Goal: Task Accomplishment & Management: Manage account settings

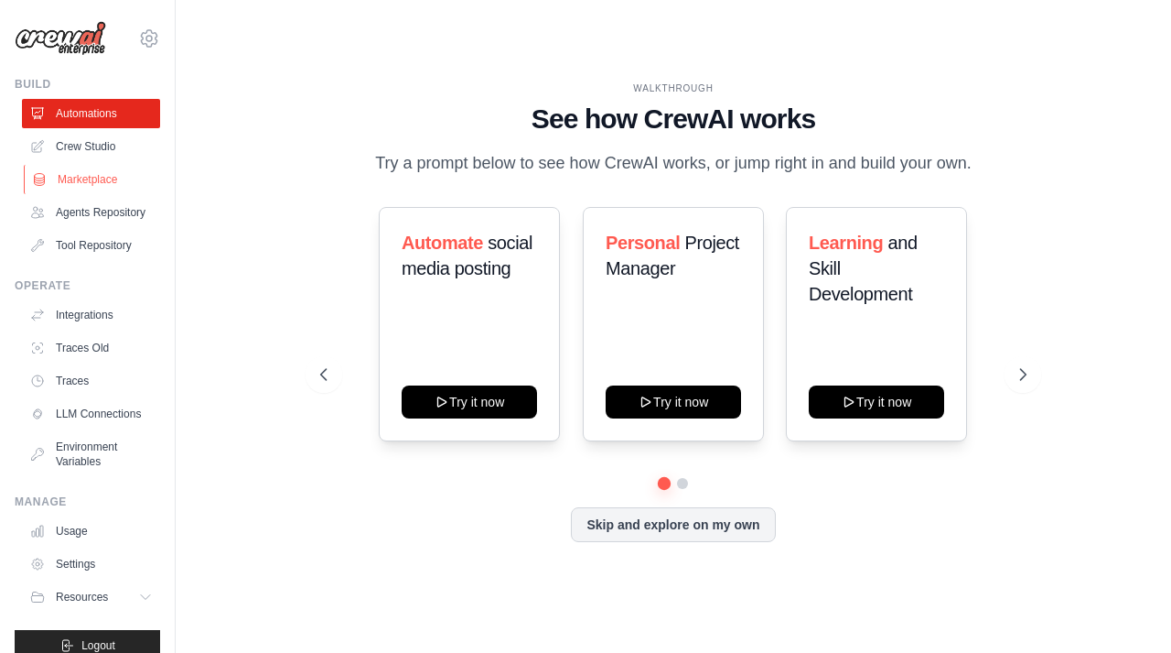
click at [81, 181] on link "Marketplace" at bounding box center [93, 179] width 138 height 29
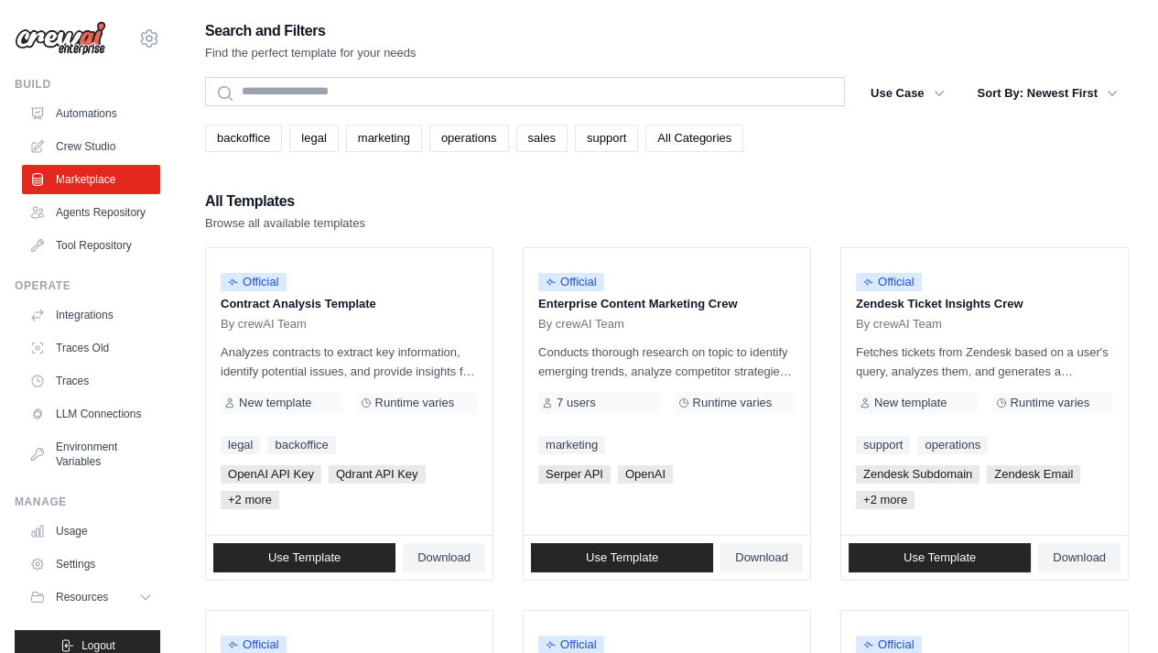
click at [691, 147] on link "All Categories" at bounding box center [694, 137] width 98 height 27
click at [682, 140] on link "All Categories" at bounding box center [694, 137] width 98 height 27
click at [672, 133] on link "All Categories" at bounding box center [694, 137] width 98 height 27
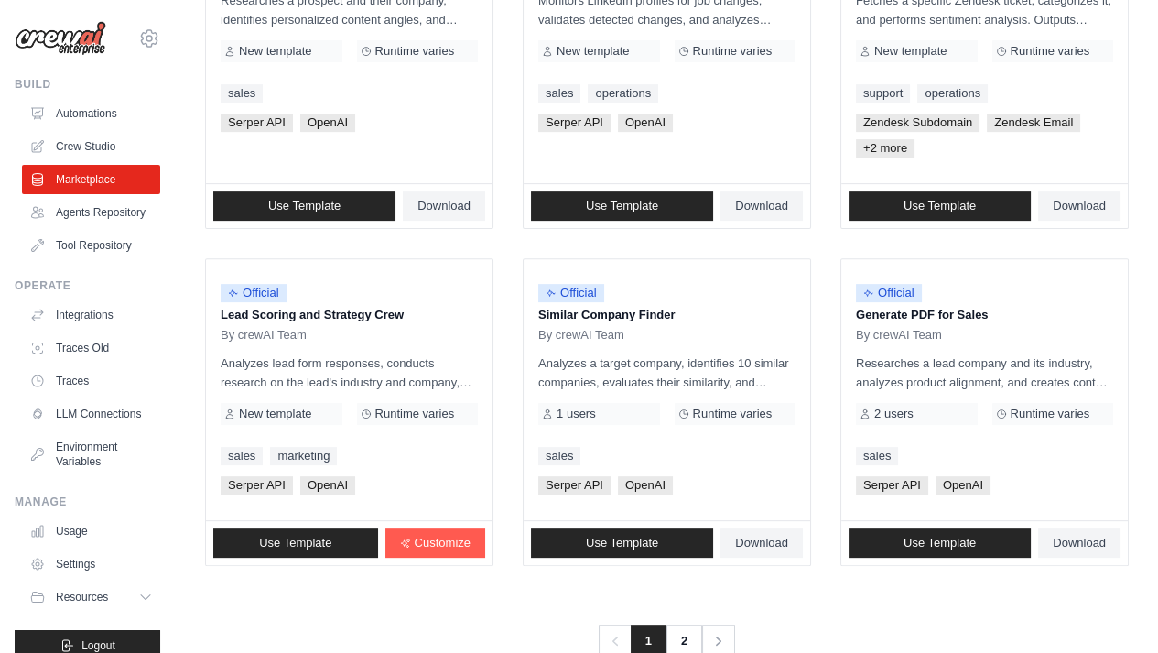
scroll to position [1091, 0]
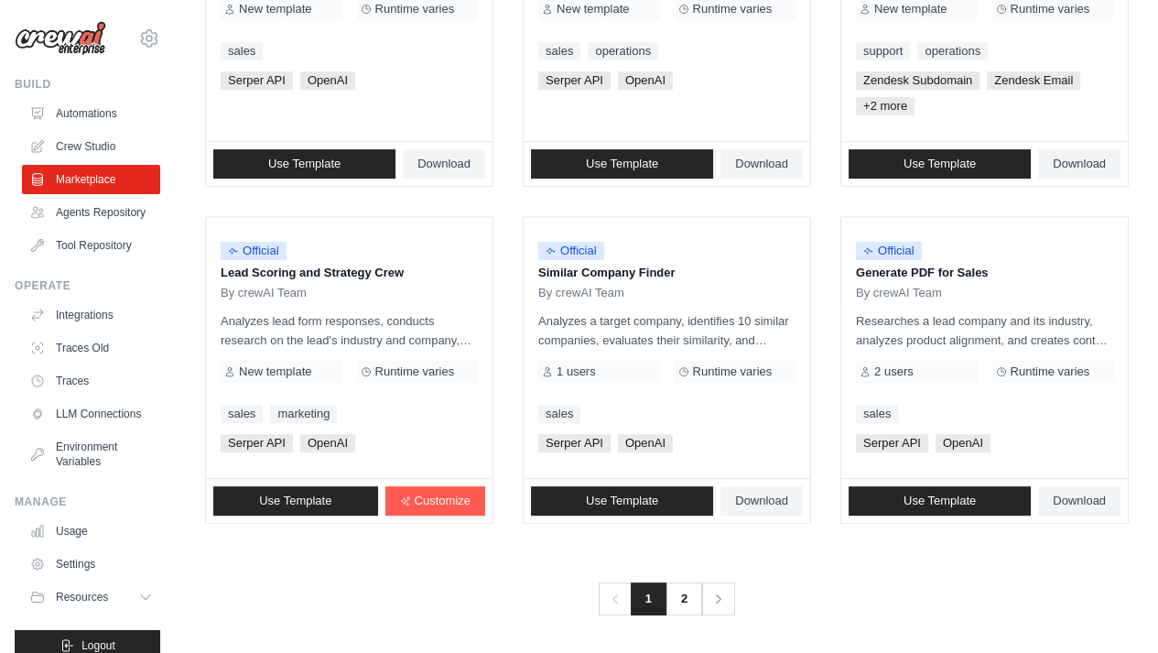
click at [623, 251] on div "Official" at bounding box center [666, 251] width 257 height 25
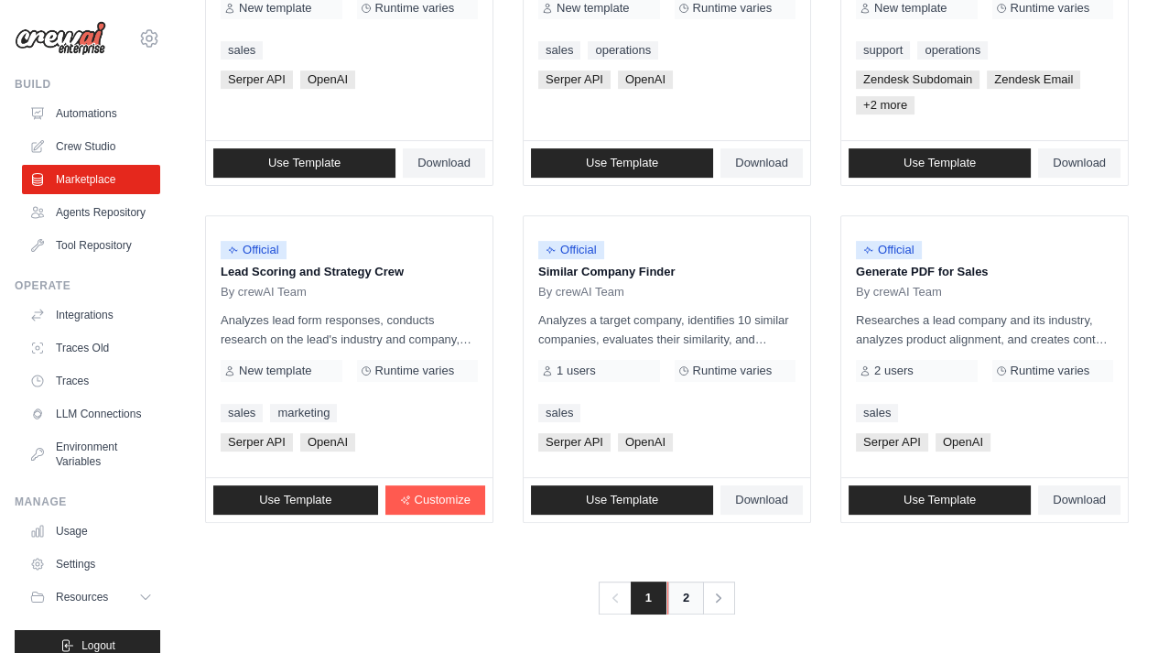
click at [674, 598] on link "2" at bounding box center [685, 597] width 37 height 33
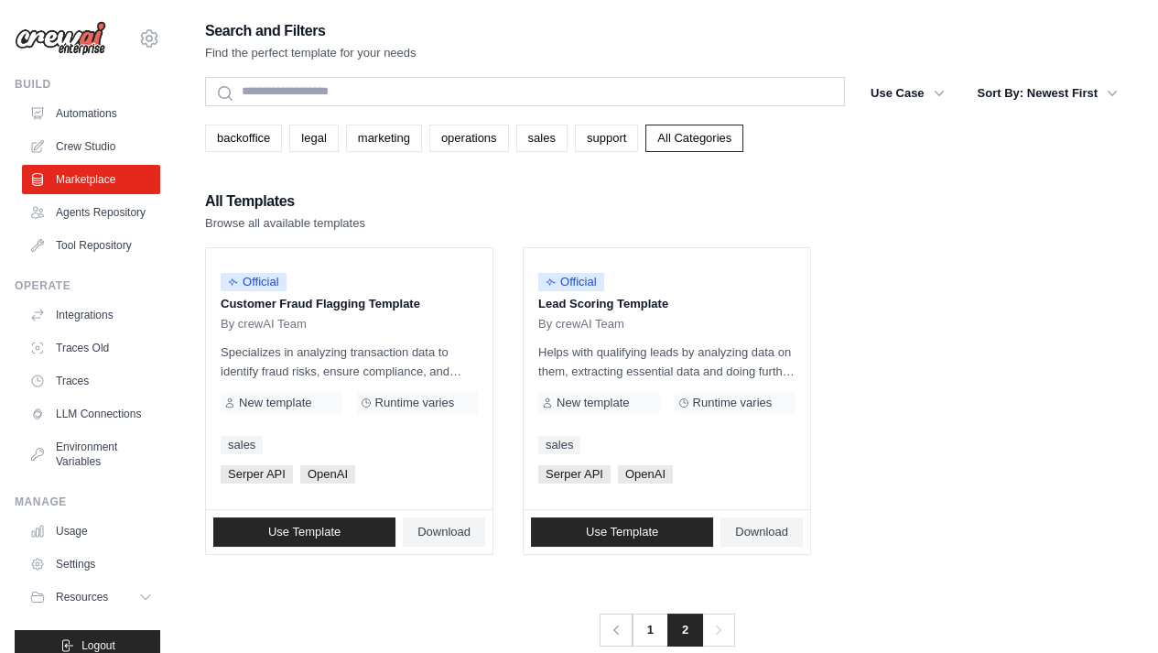
click at [706, 572] on div "Search and Filters Find the perfect template for your needs Search Use Case bac…" at bounding box center [666, 332] width 923 height 628
click at [81, 202] on link "Agents Repository" at bounding box center [93, 212] width 138 height 29
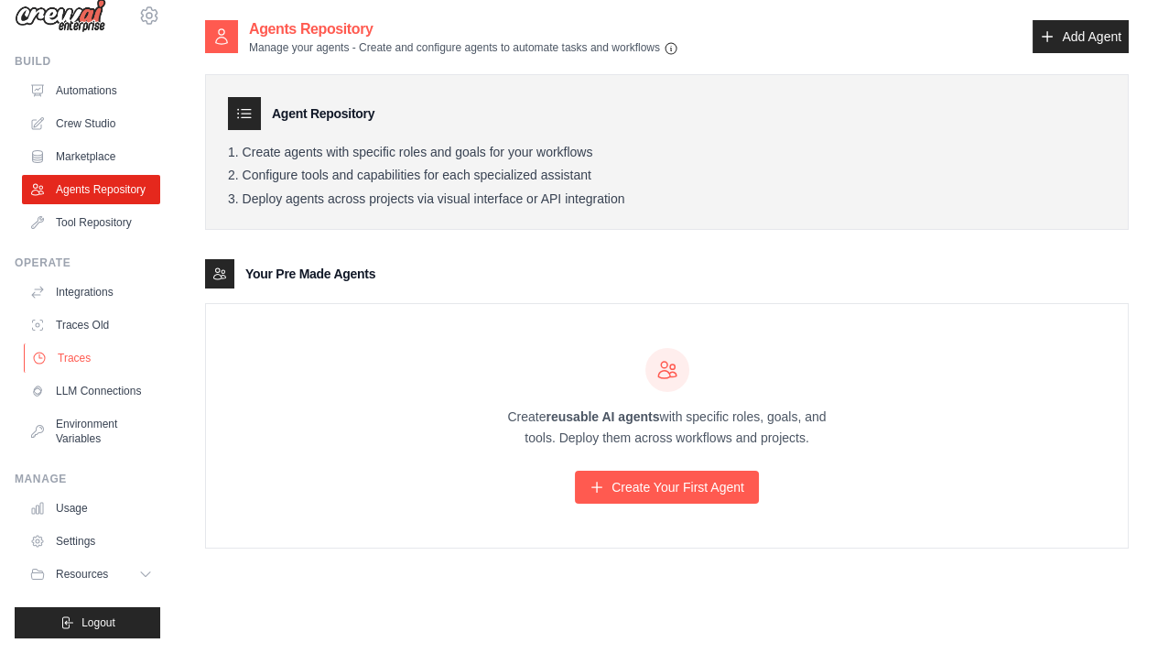
scroll to position [51, 0]
click at [95, 277] on link "Integrations" at bounding box center [93, 291] width 138 height 29
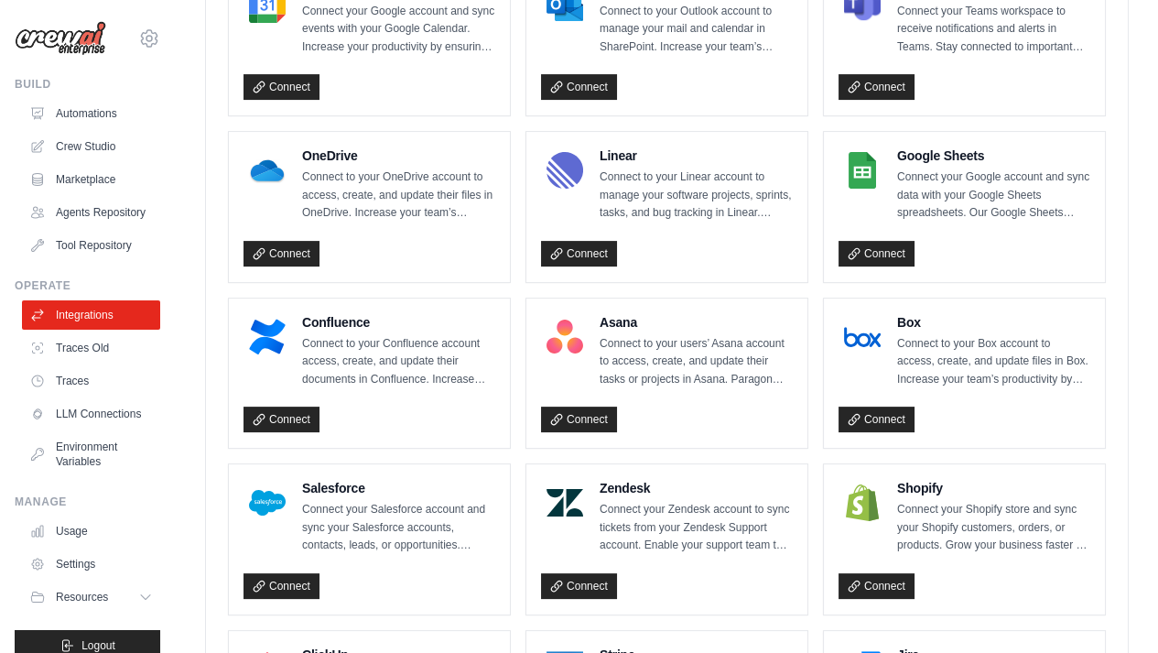
scroll to position [768, 0]
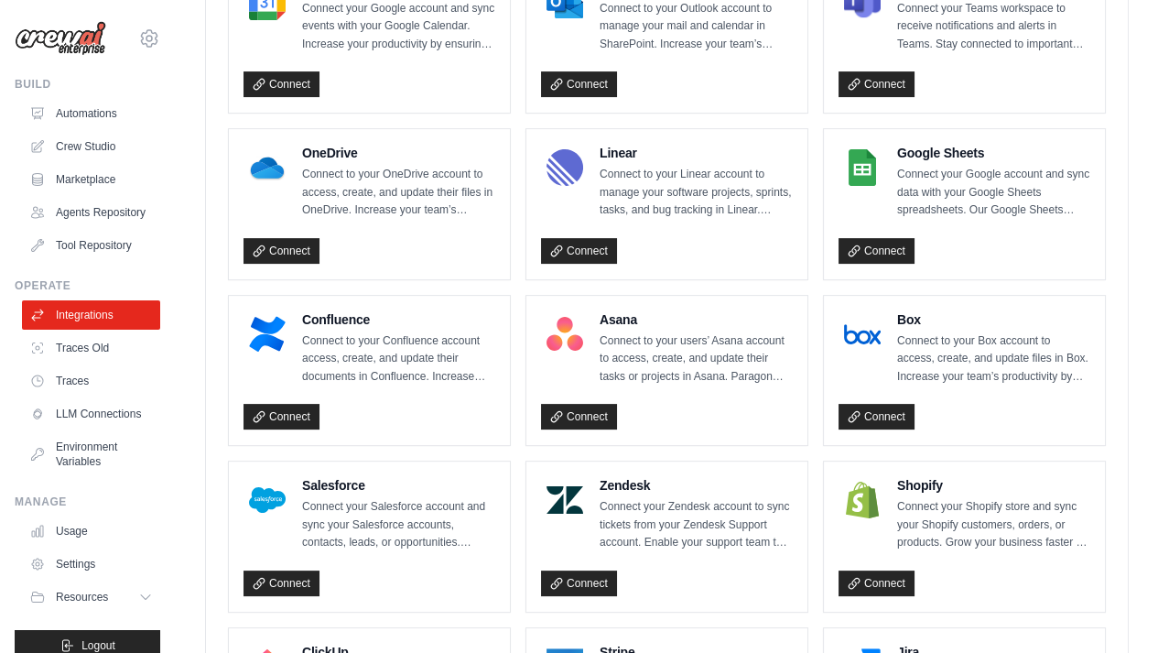
click at [456, 485] on h4 "Salesforce" at bounding box center [398, 485] width 193 height 18
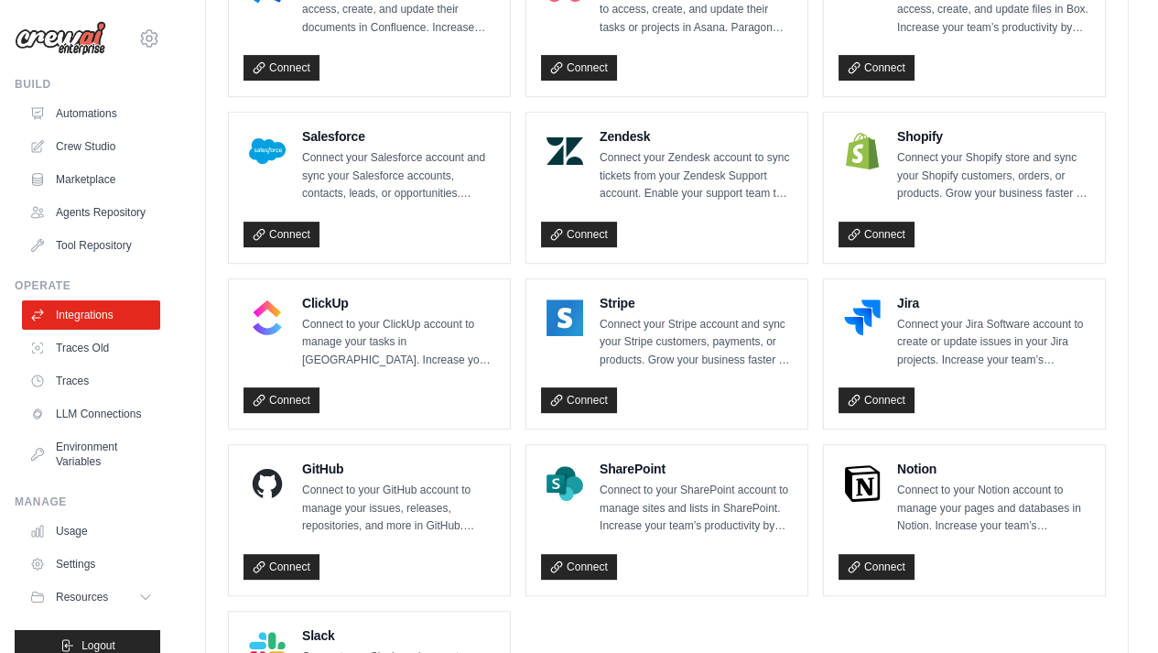
scroll to position [1115, 0]
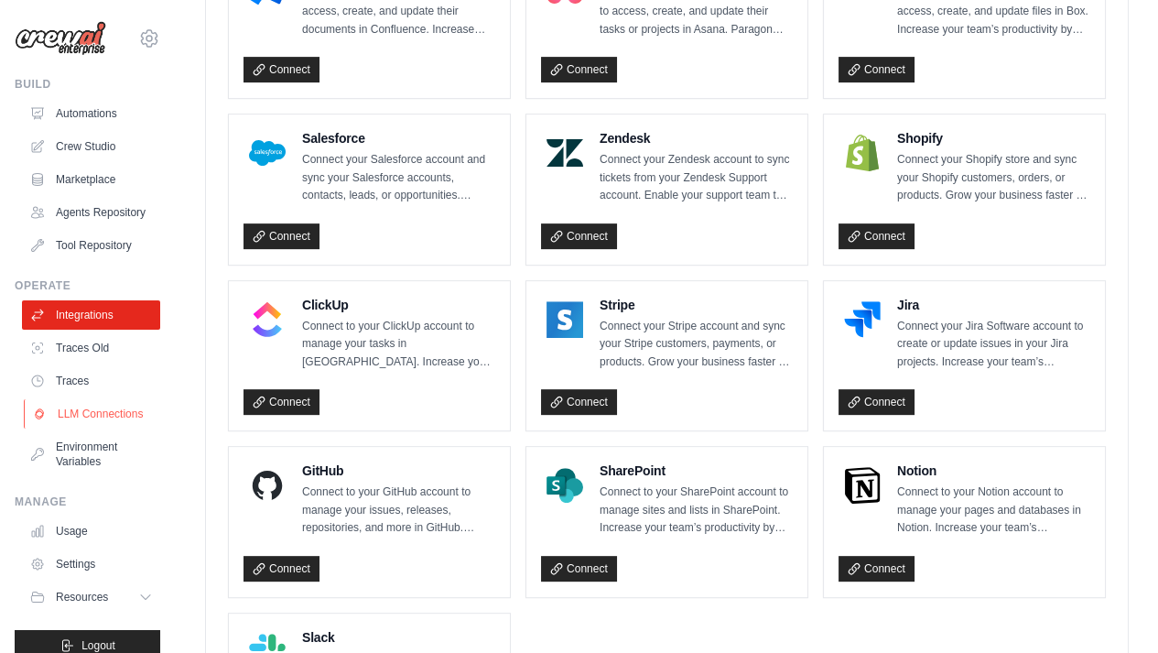
click at [112, 428] on link "LLM Connections" at bounding box center [93, 413] width 138 height 29
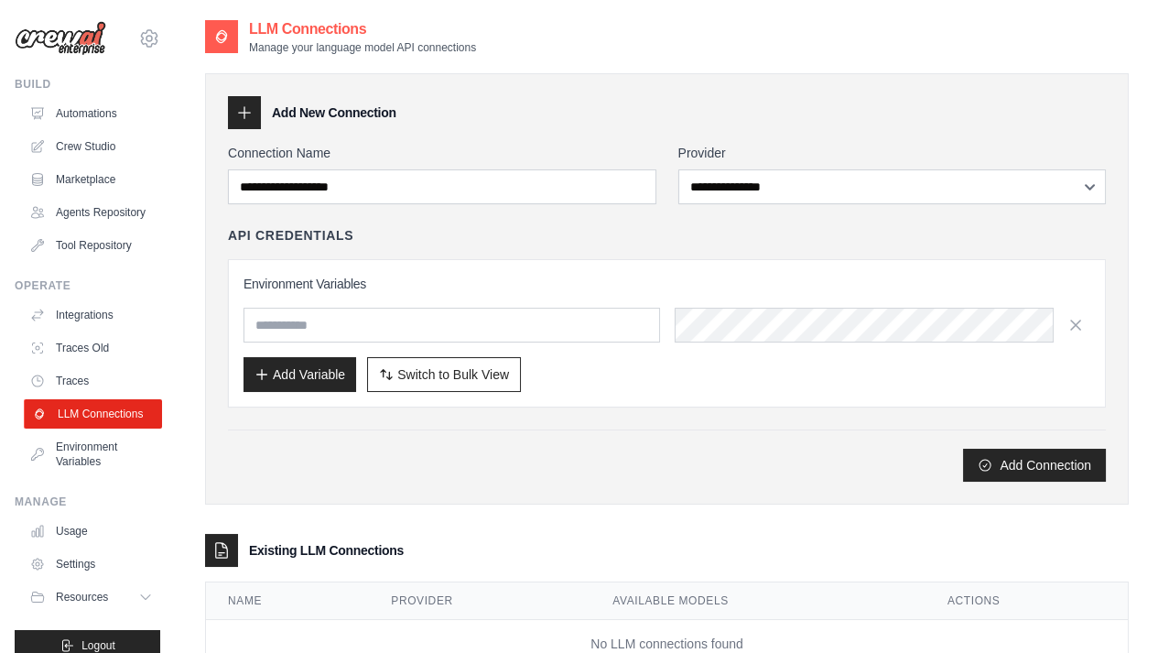
scroll to position [51, 0]
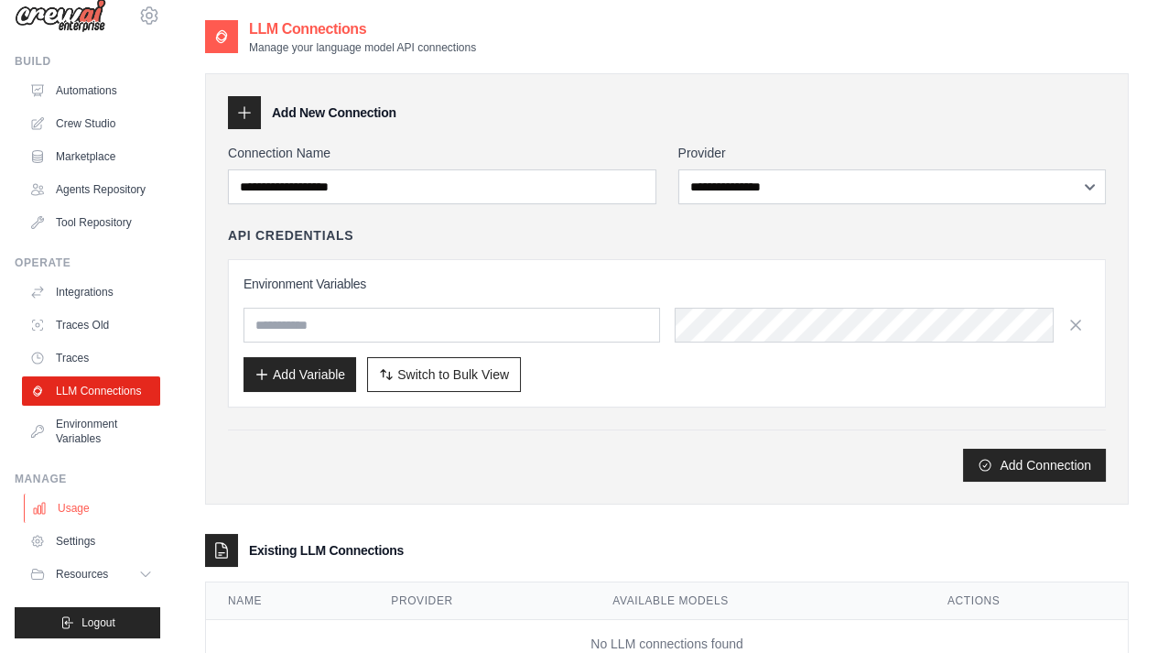
click at [87, 507] on link "Usage" at bounding box center [93, 507] width 138 height 29
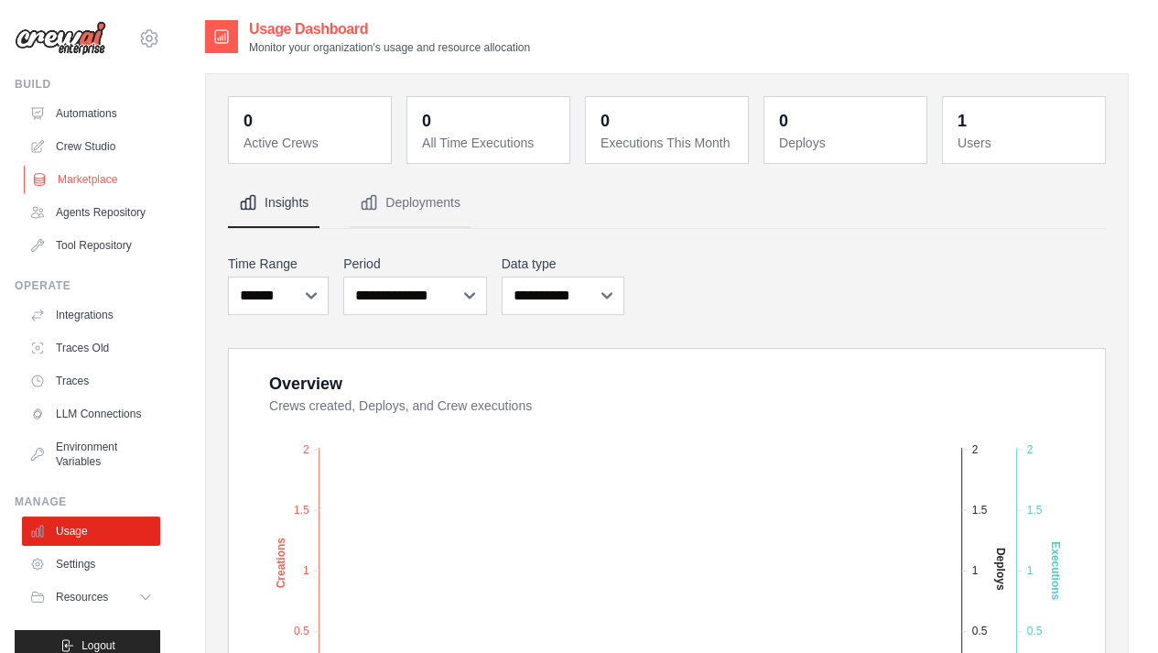
click at [60, 180] on link "Marketplace" at bounding box center [93, 179] width 138 height 29
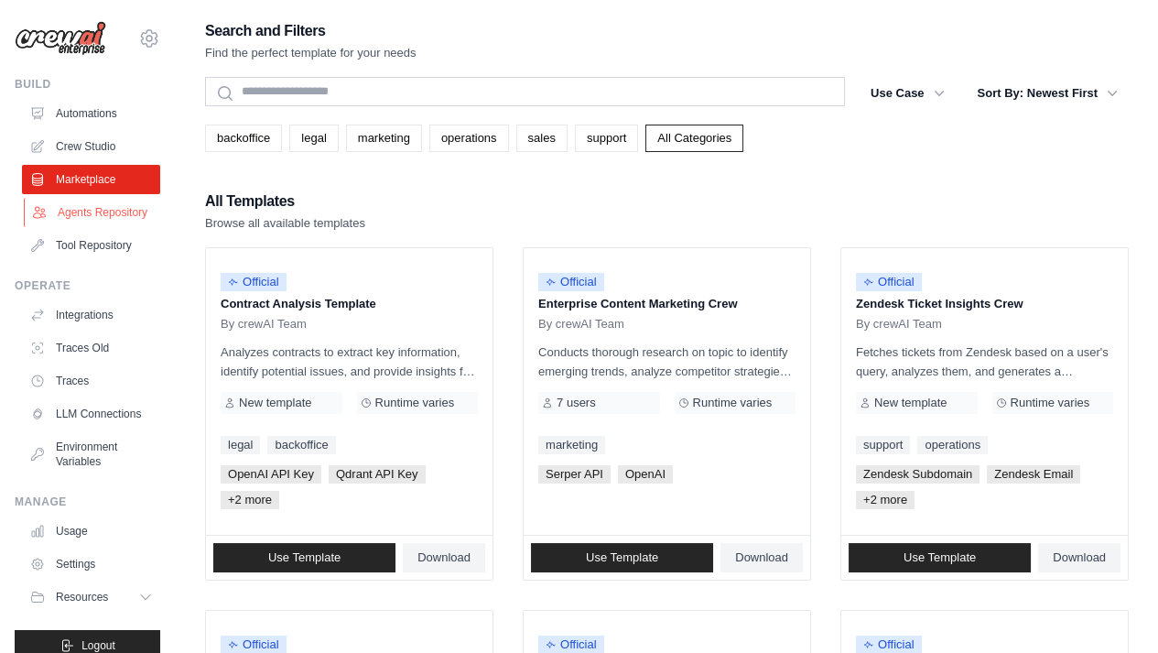
click at [78, 210] on link "Agents Repository" at bounding box center [93, 212] width 138 height 29
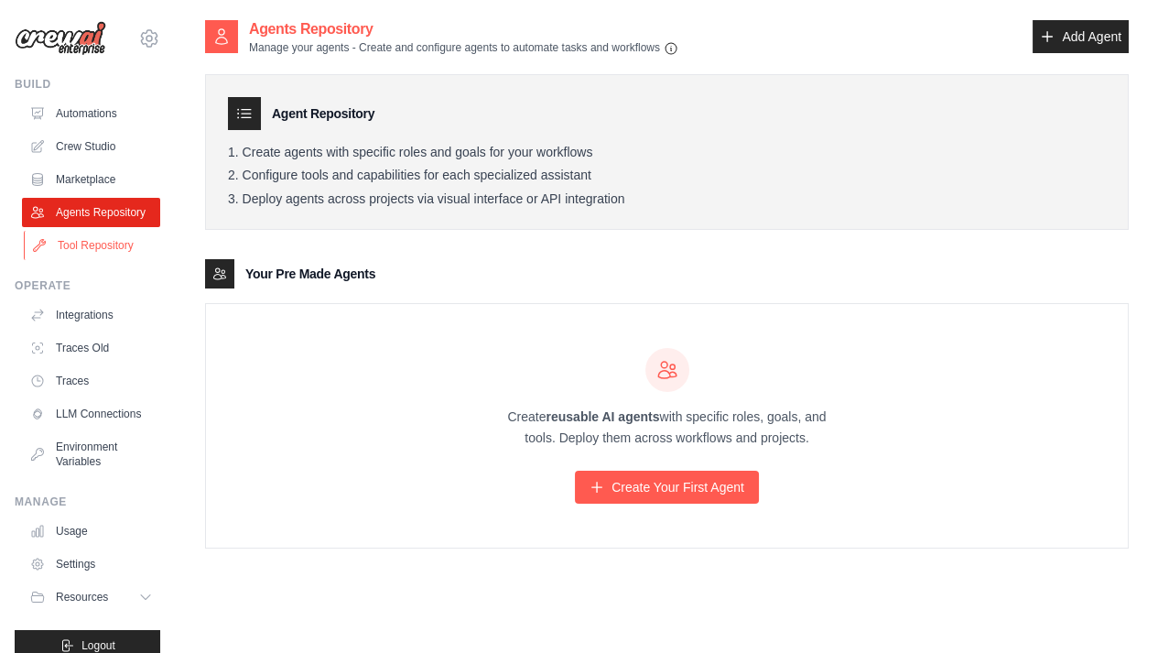
scroll to position [51, 0]
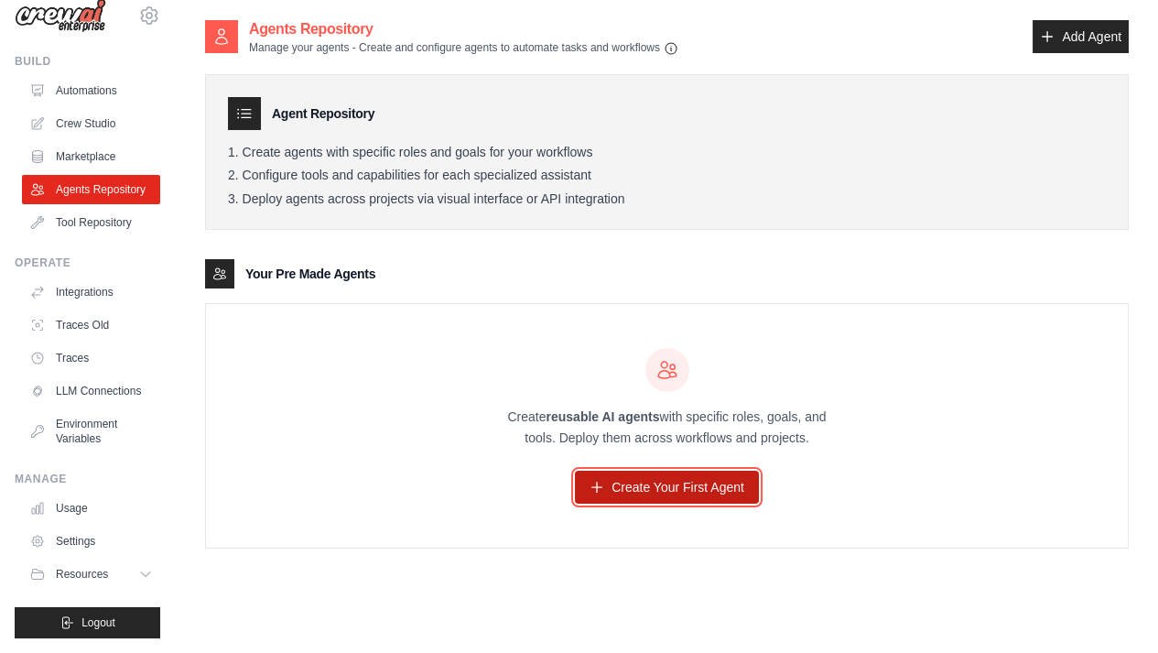
click at [642, 474] on link "Create Your First Agent" at bounding box center [667, 486] width 184 height 33
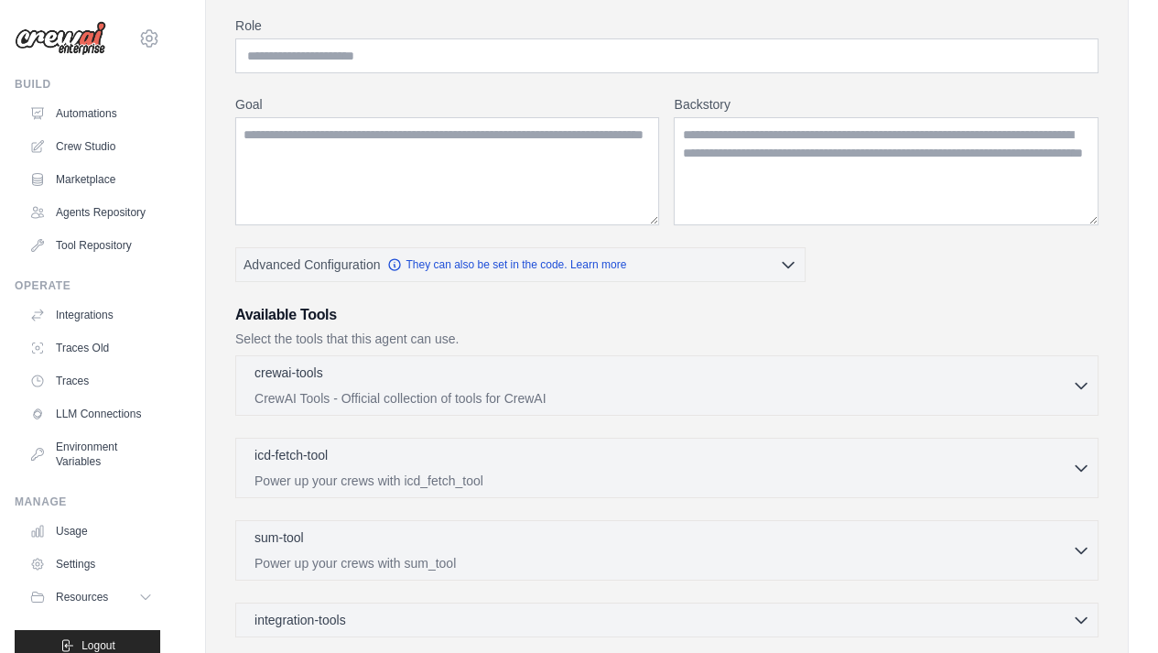
scroll to position [280, 0]
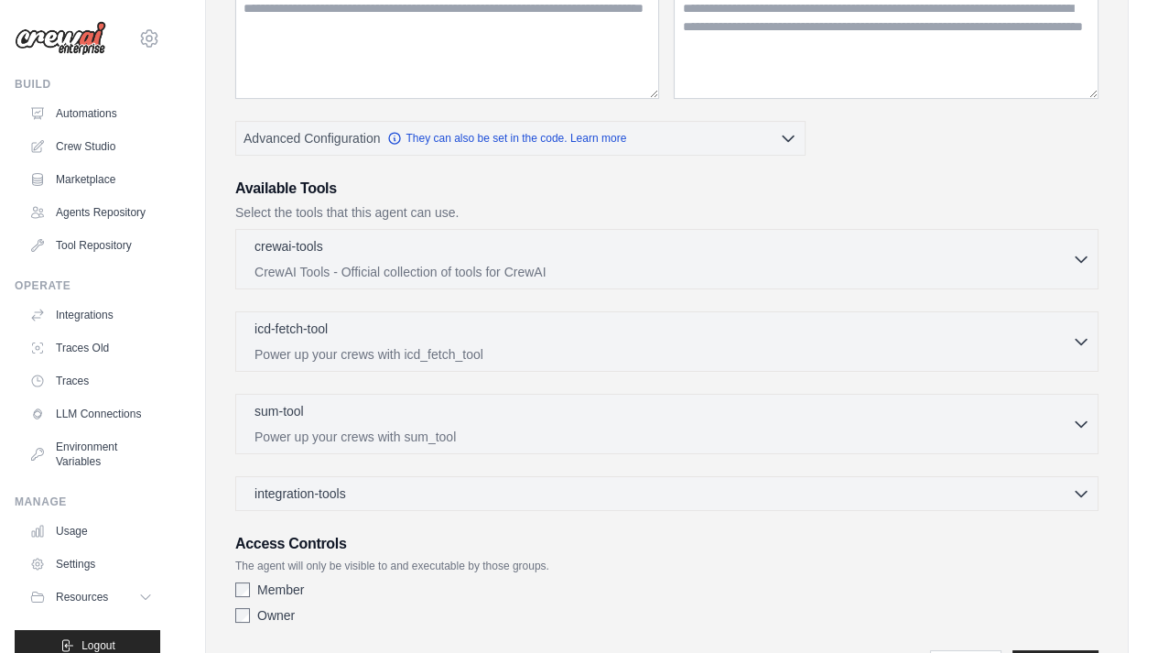
click at [970, 297] on div "crewai-tools 0 selected CrewAI Tools - Official collection of tools for CrewAI" at bounding box center [666, 370] width 863 height 282
click at [661, 287] on div "crewai-tools 0 selected CrewAI Tools - Official collection of tools for CrewAI" at bounding box center [666, 370] width 863 height 282
click at [648, 263] on p "CrewAI Tools - Official collection of tools for CrewAI" at bounding box center [662, 271] width 817 height 18
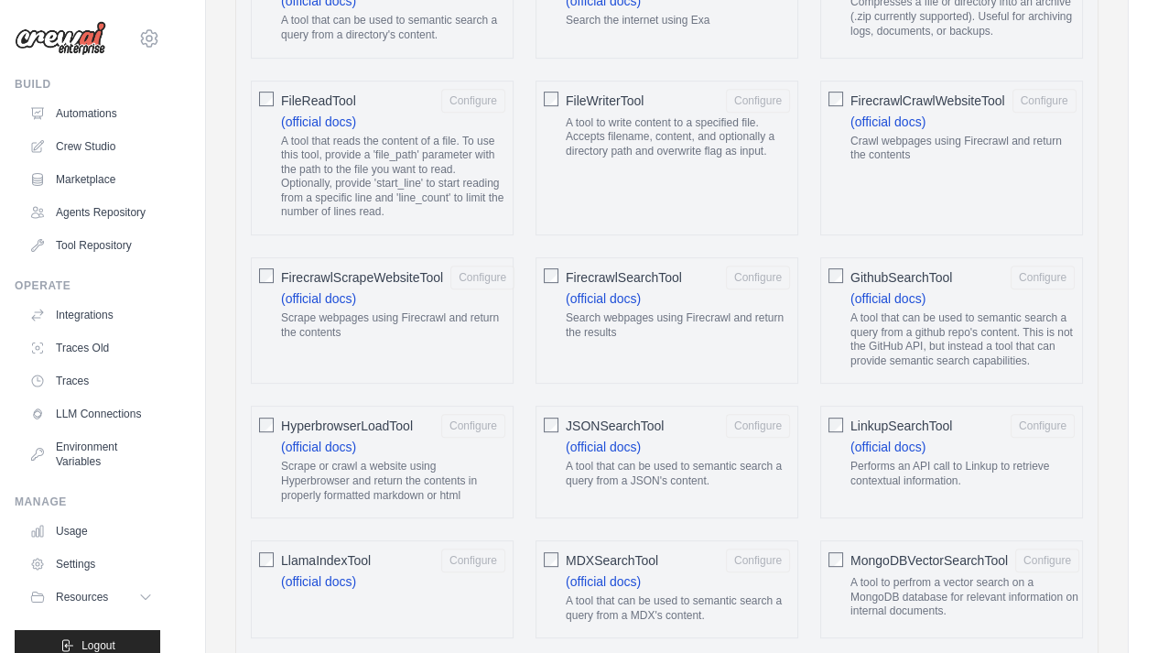
scroll to position [1236, 0]
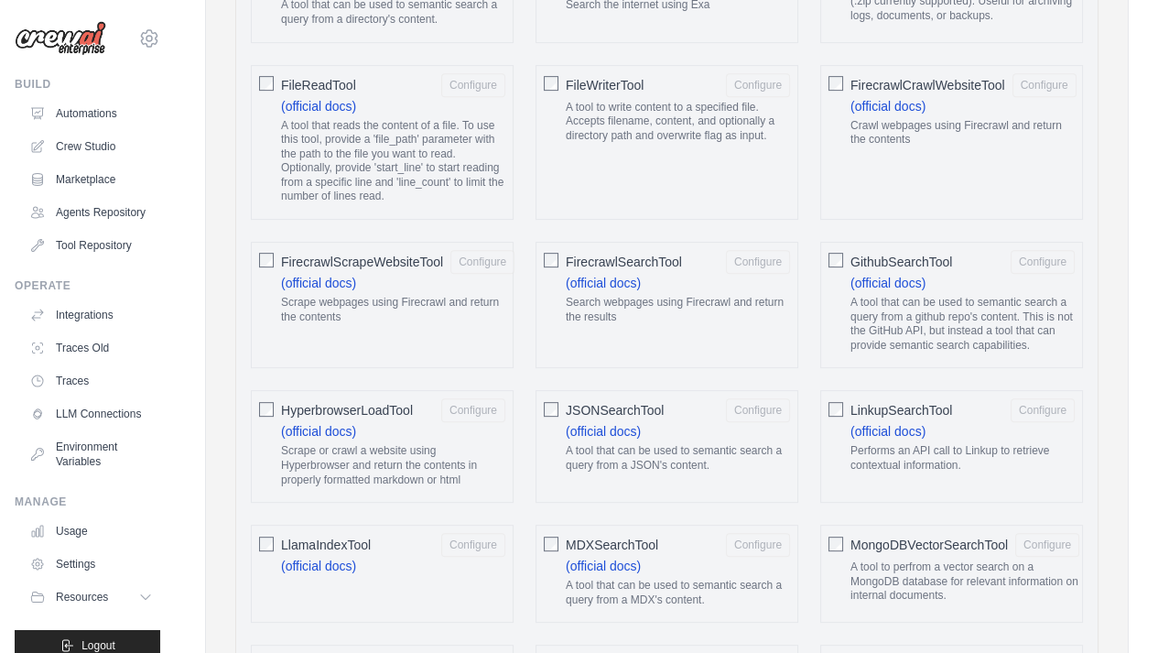
click at [779, 201] on div "FileWriterTool Configure A tool to write content to a specified file. Accepts f…" at bounding box center [666, 143] width 263 height 156
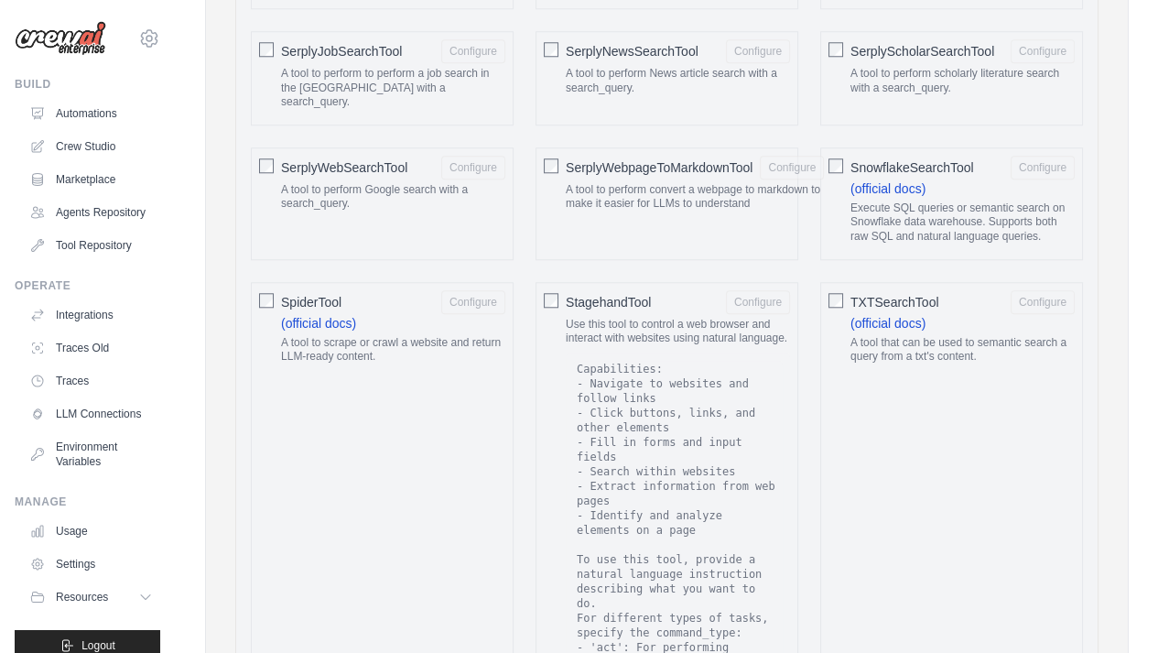
scroll to position [2730, 0]
click at [737, 360] on code "Capabilities: - Navigate to websites and follow links - Click buttons, links, a…" at bounding box center [678, 566] width 210 height 413
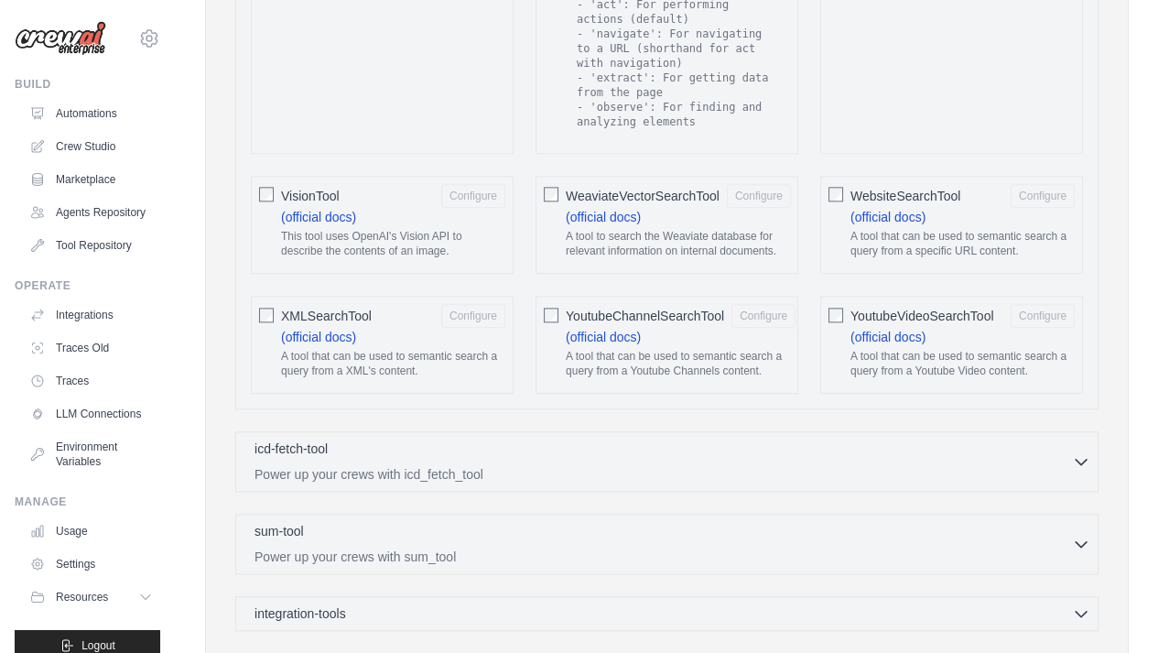
scroll to position [3373, 0]
click at [1050, 437] on div "icd-fetch-tool 0 selected" at bounding box center [662, 448] width 817 height 22
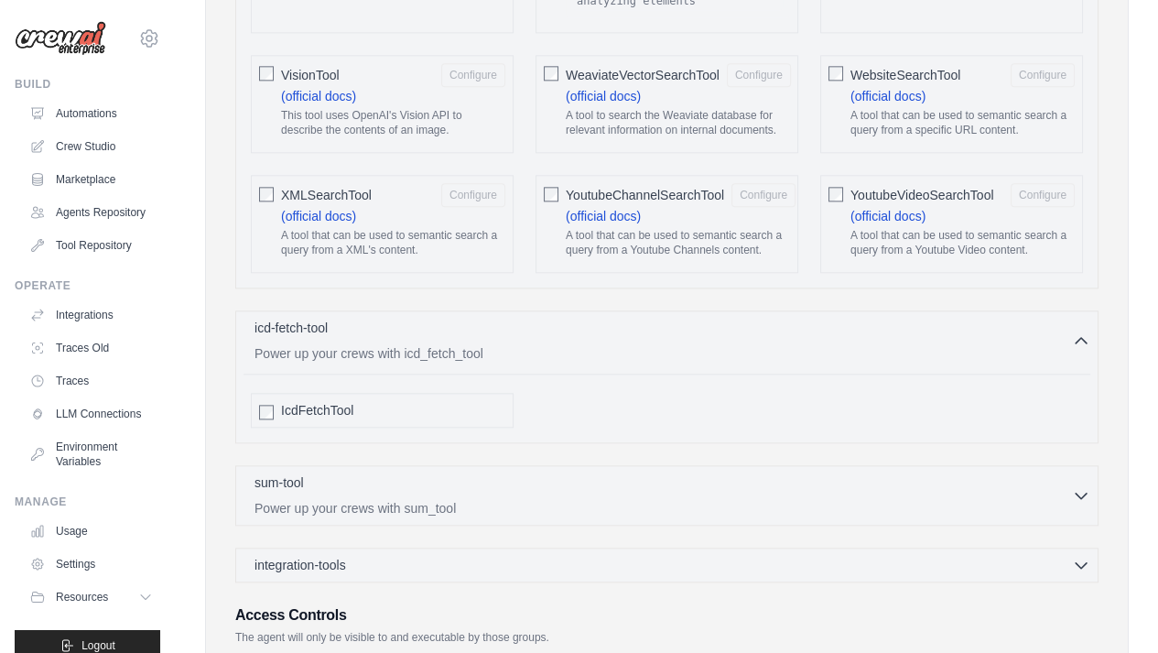
scroll to position [3492, 0]
click at [1067, 472] on div "sum-tool 0 selected" at bounding box center [662, 483] width 817 height 22
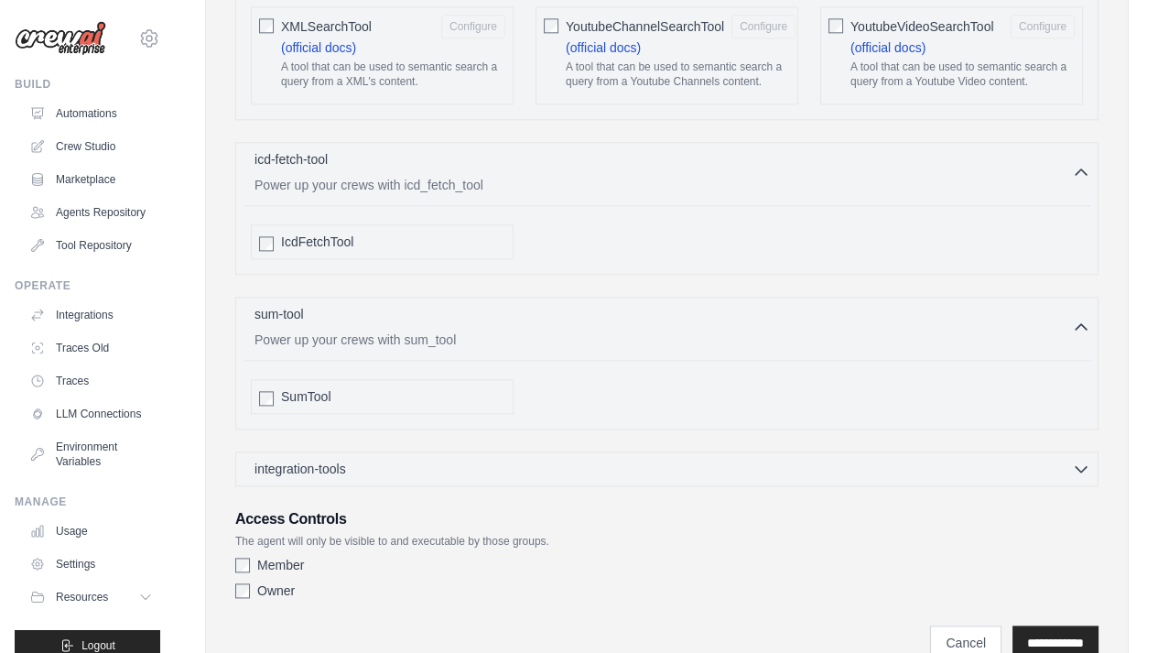
scroll to position [3667, 0]
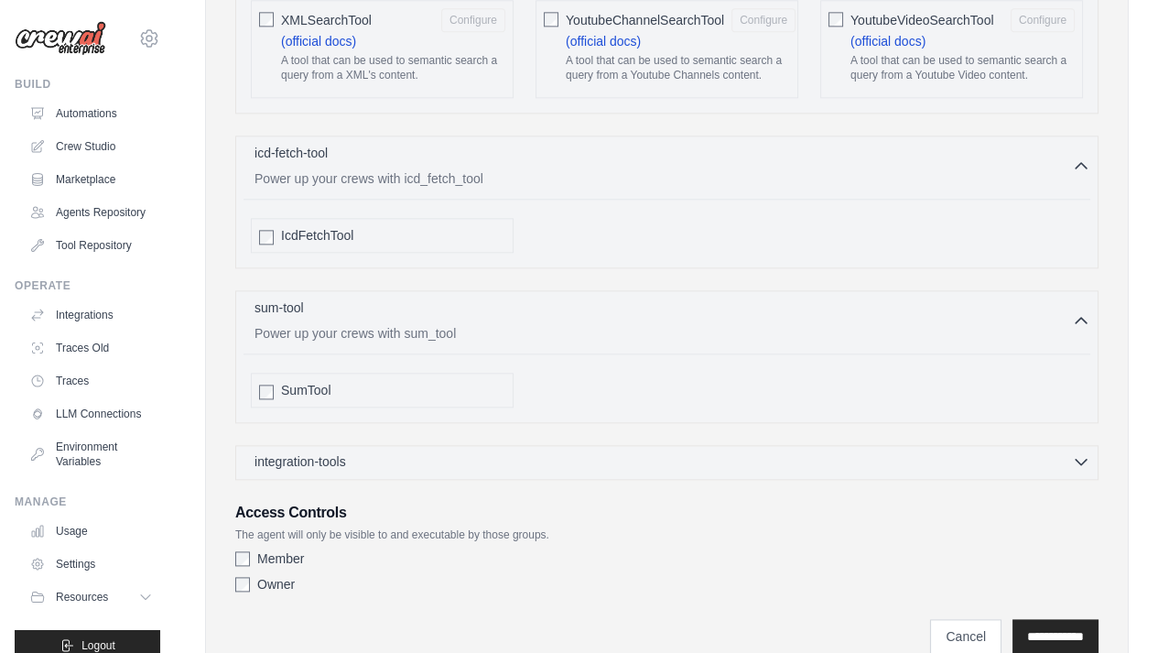
click at [1058, 452] on div "integration-tools 0 selected" at bounding box center [672, 461] width 836 height 18
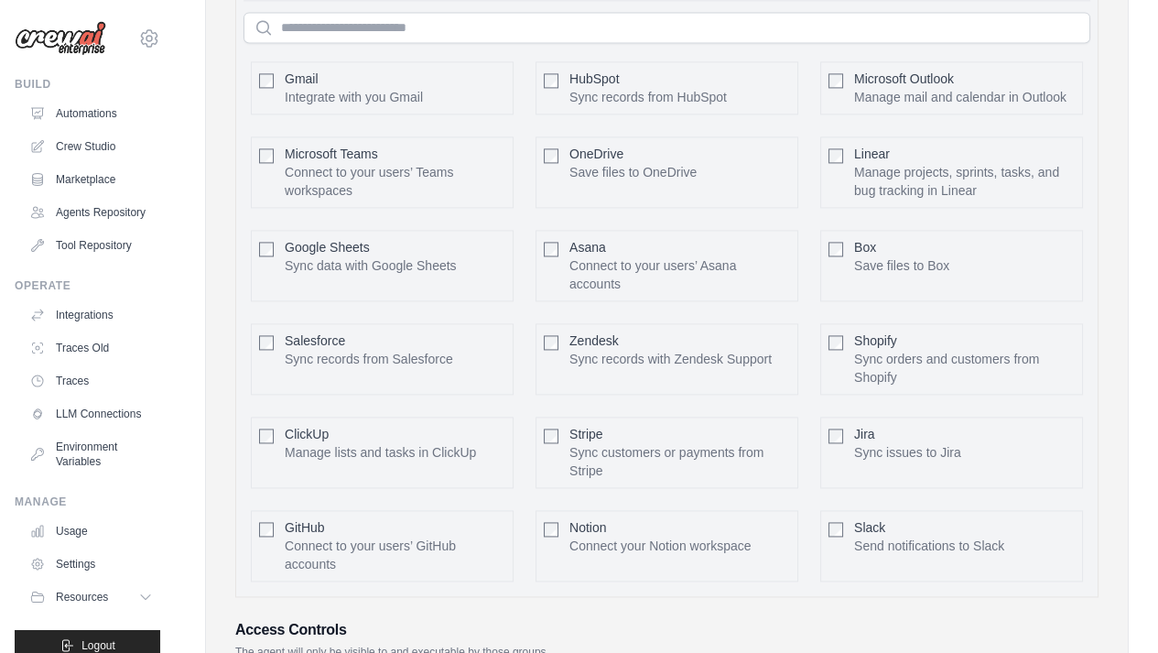
scroll to position [4158, 0]
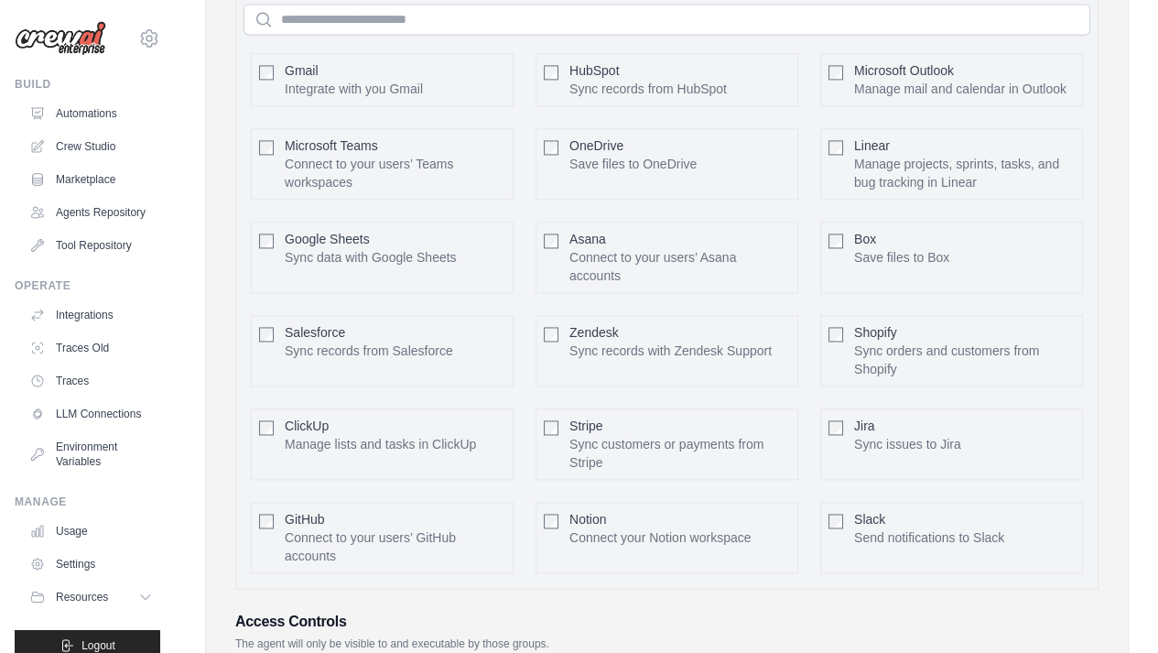
click at [908, 445] on div "Gmail Integrate with you Gmail Configure HubSpot Linear" at bounding box center [666, 313] width 847 height 534
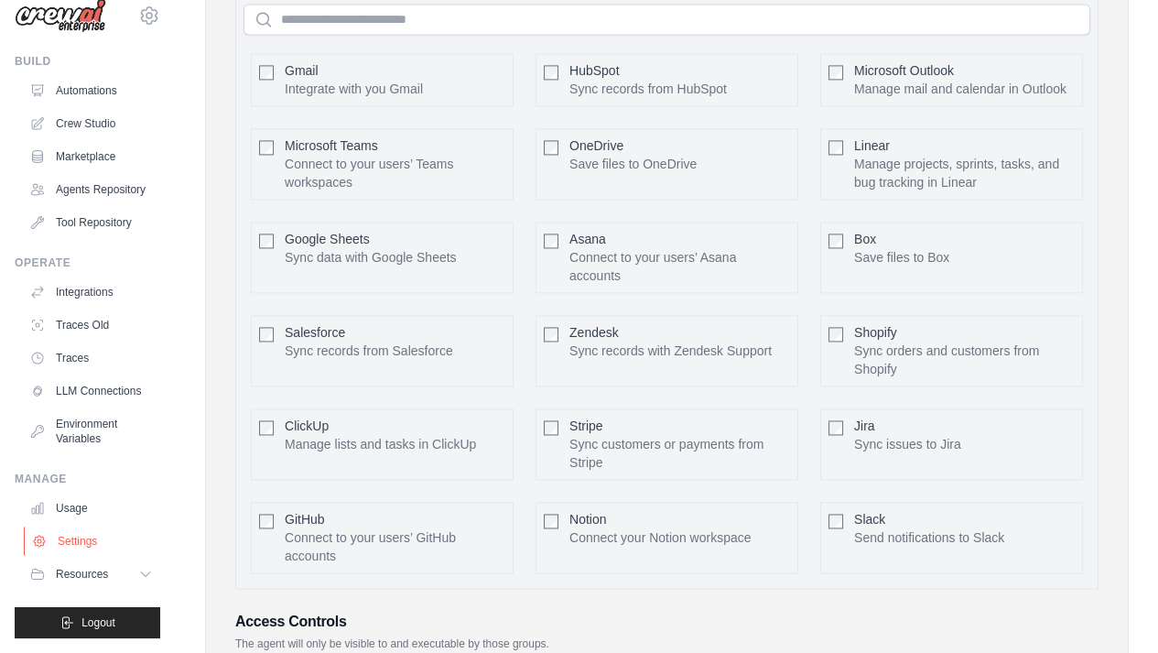
click at [103, 545] on link "Settings" at bounding box center [93, 540] width 138 height 29
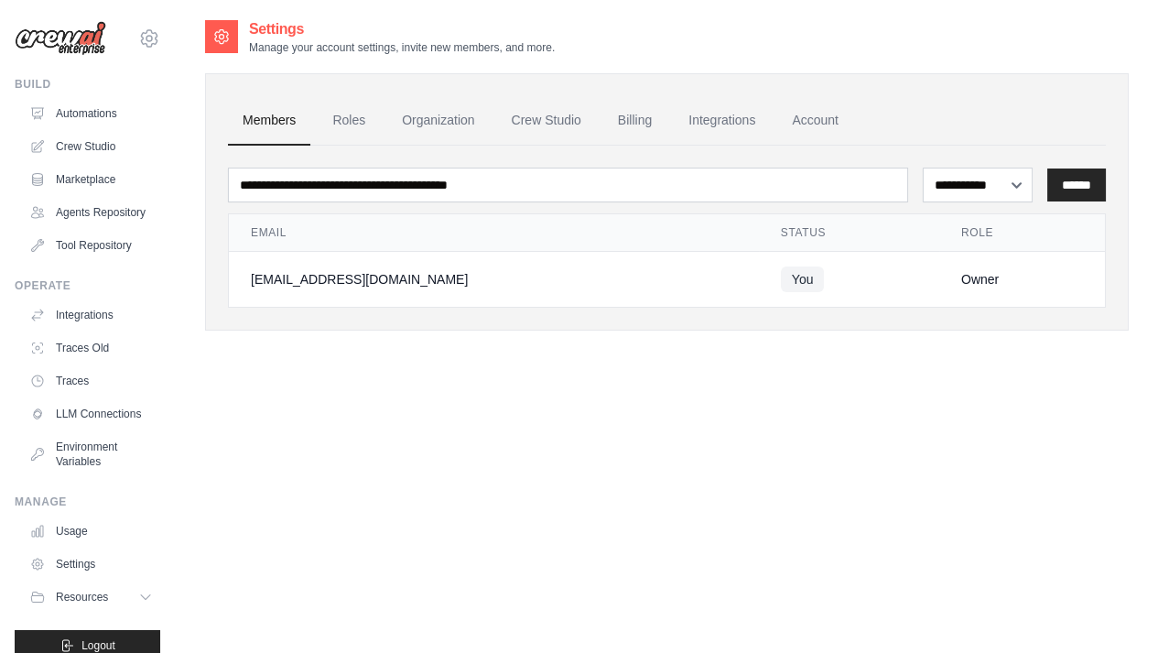
click at [357, 252] on td "[EMAIL_ADDRESS][DOMAIN_NAME]" at bounding box center [494, 280] width 530 height 56
